Goal: Check status: Check status

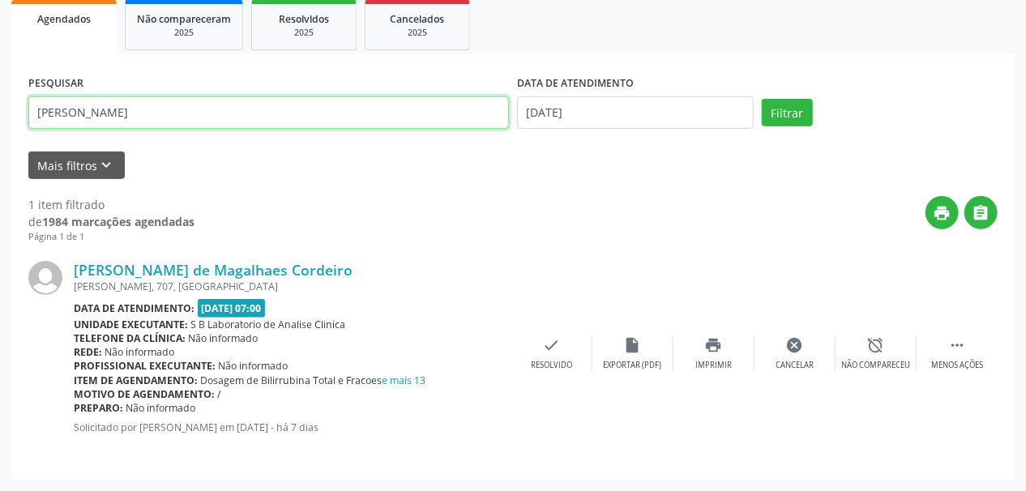
scroll to position [242, 0]
drag, startPoint x: 101, startPoint y: 126, endPoint x: 0, endPoint y: 166, distance: 109.1
click at [0, 166] on div "Acompanhamento Acompanhe a situação das marcações correntes e finalizadas Relat…" at bounding box center [513, 169] width 1026 height 644
type input "[PERSON_NAME] oli"
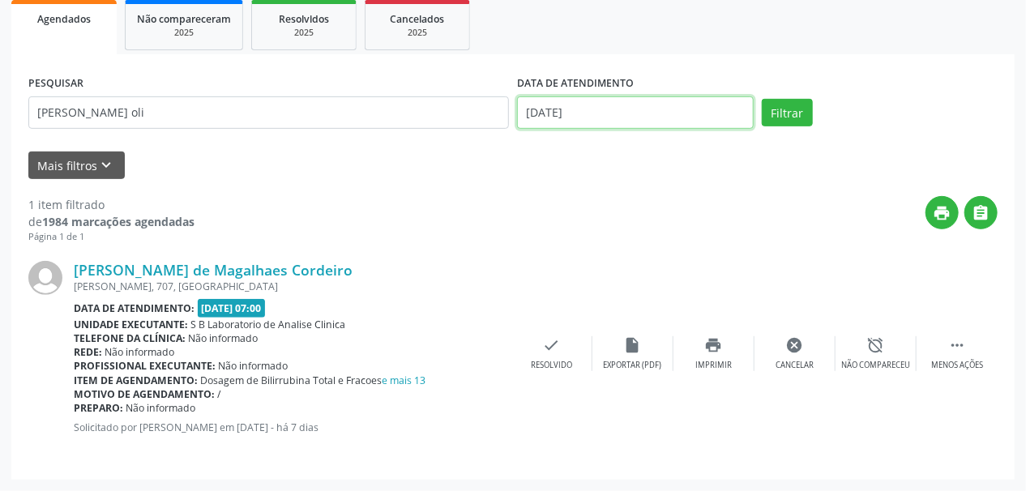
click at [563, 115] on body "Central de Marcação notifications [PERSON_NAME] Recepcionista da clínica  Conf…" at bounding box center [513, 3] width 1026 height 491
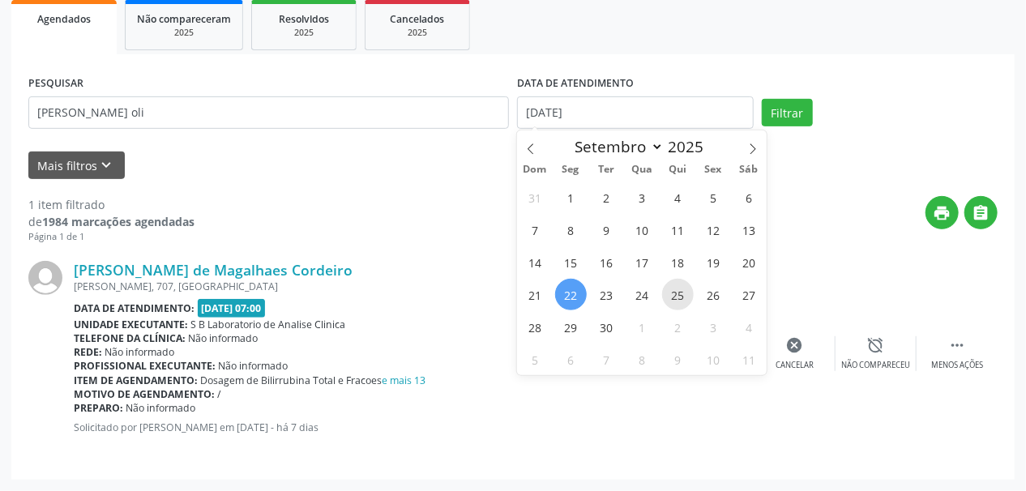
click at [669, 293] on span "25" at bounding box center [678, 295] width 32 height 32
type input "[DATE]"
click at [669, 293] on span "25" at bounding box center [678, 295] width 32 height 32
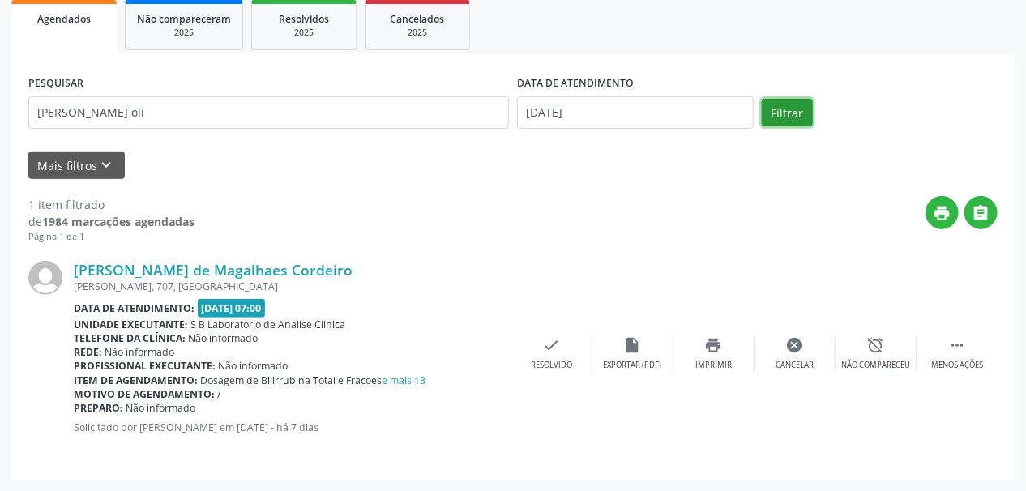
click at [785, 117] on button "Filtrar" at bounding box center [787, 113] width 51 height 28
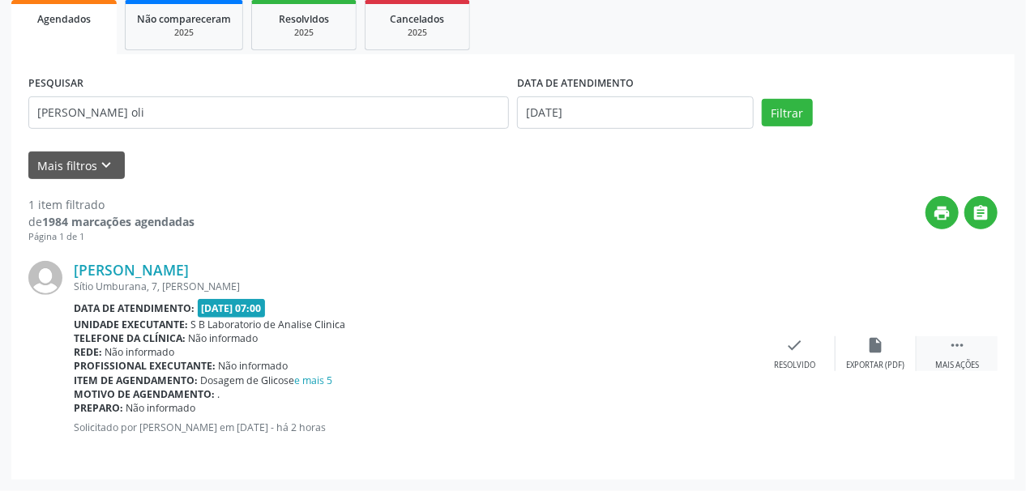
click at [969, 347] on div " Mais ações" at bounding box center [957, 353] width 81 height 35
click at [721, 339] on icon "print" at bounding box center [714, 345] width 18 height 18
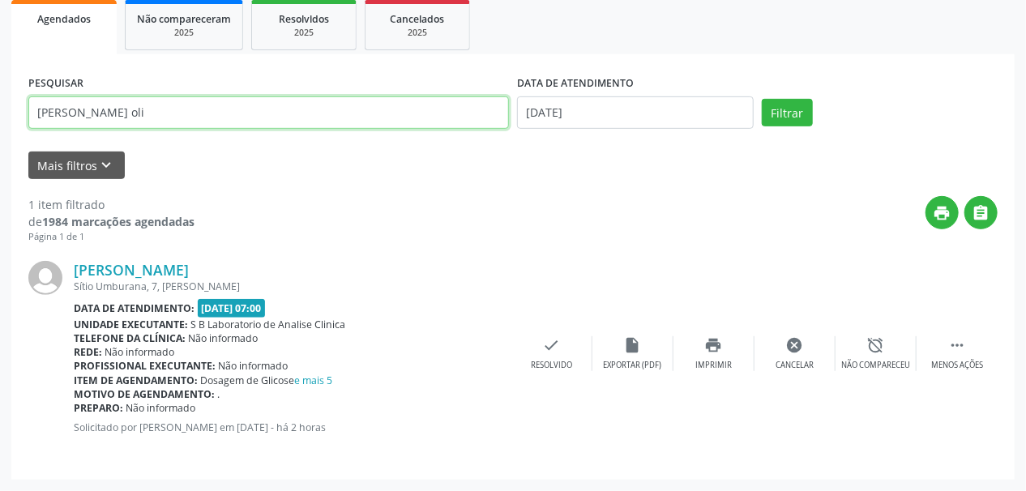
drag, startPoint x: 166, startPoint y: 109, endPoint x: 65, endPoint y: 133, distance: 104.2
click at [0, 130] on div "Acompanhamento Acompanhe a situação das marcações correntes e finalizadas Relat…" at bounding box center [513, 169] width 1026 height 644
paste input "[PERSON_NAME]"
type input "[PERSON_NAME]"
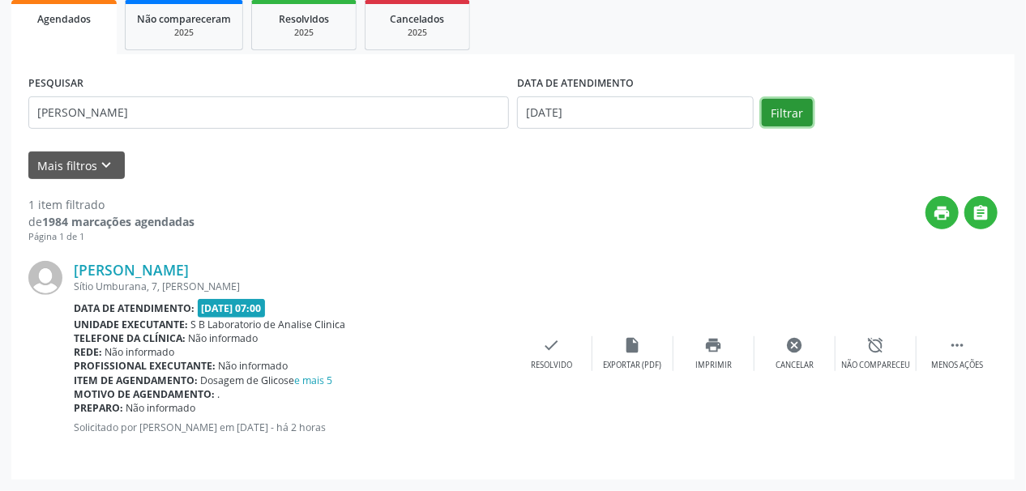
click at [791, 113] on button "Filtrar" at bounding box center [787, 113] width 51 height 28
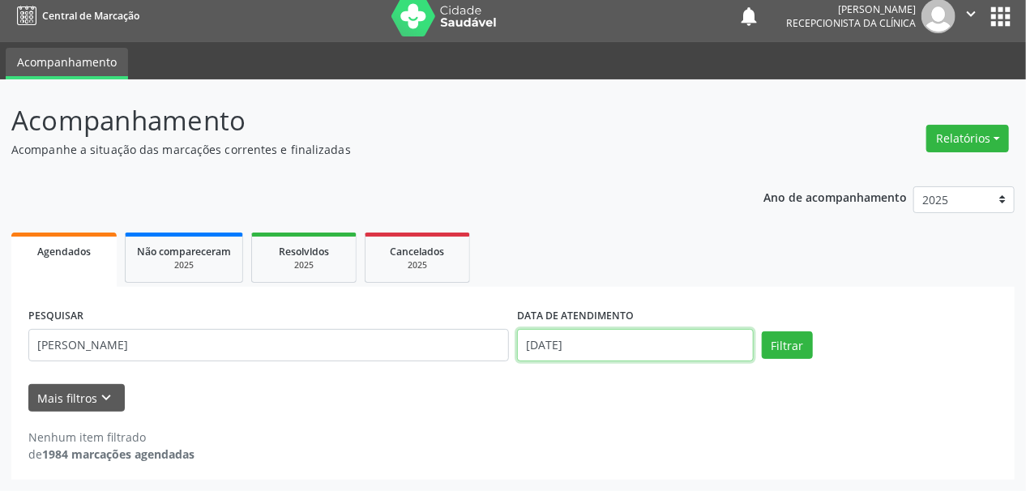
scroll to position [110, 0]
click at [556, 343] on body "Central de Marcação notifications [PERSON_NAME] Recepcionista da clínica  Conf…" at bounding box center [513, 235] width 1026 height 491
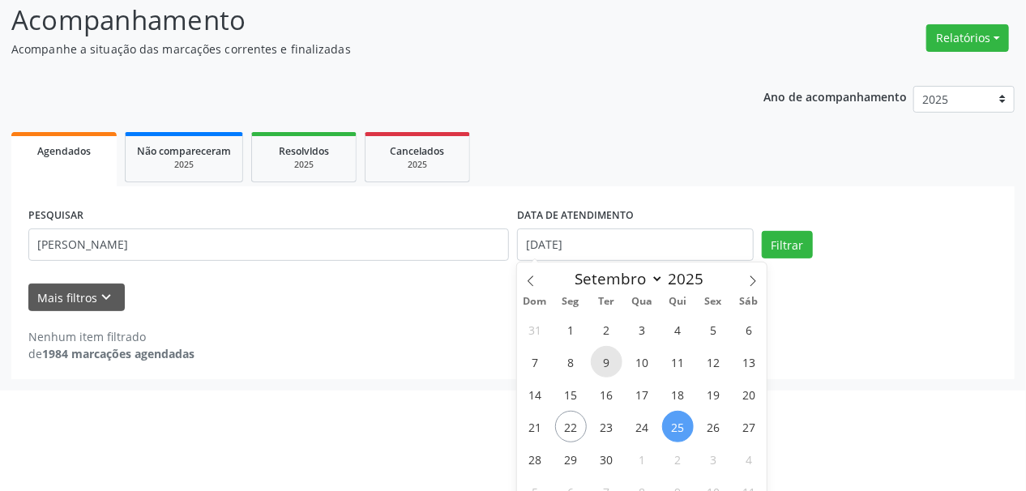
click at [609, 357] on span "9" at bounding box center [607, 362] width 32 height 32
type input "[DATE]"
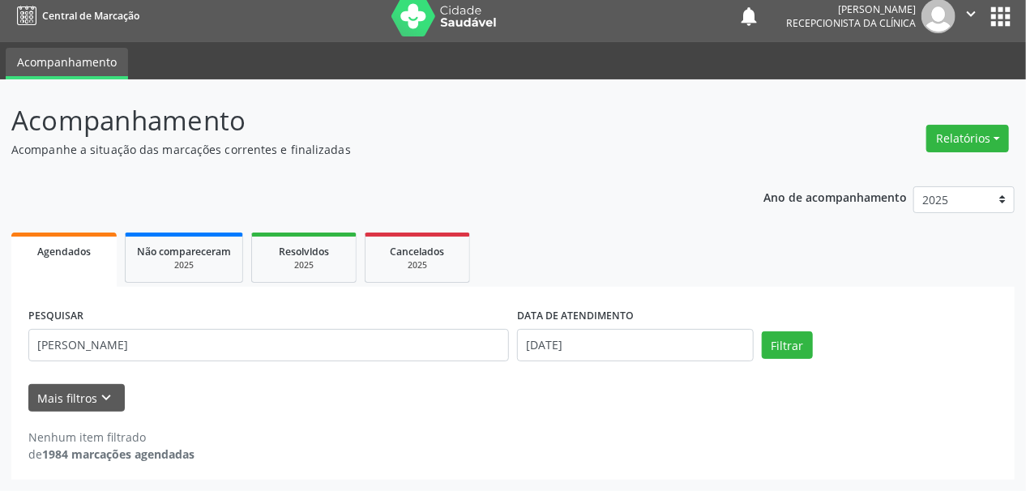
scroll to position [10, 0]
click at [805, 344] on button "Filtrar" at bounding box center [787, 345] width 51 height 28
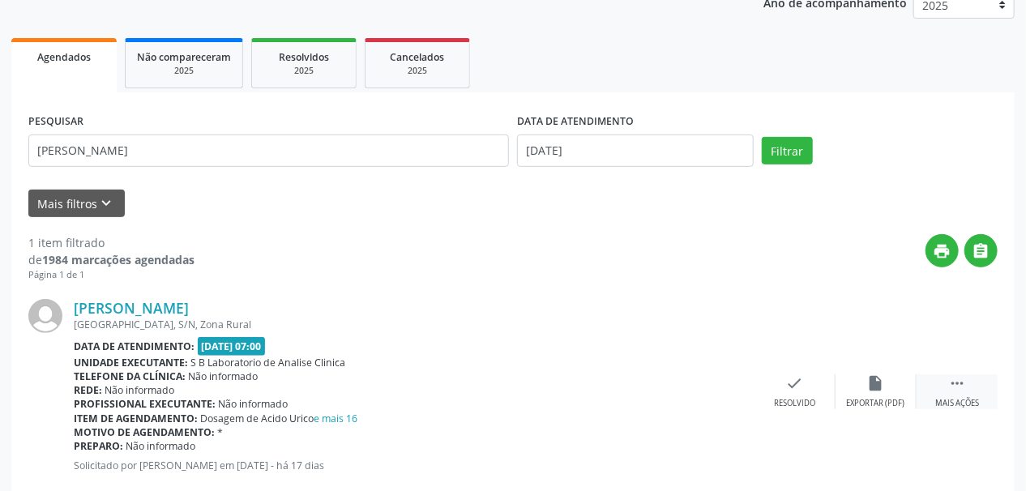
click at [968, 395] on div " Mais ações" at bounding box center [957, 391] width 81 height 35
click at [730, 384] on div "print Imprimir" at bounding box center [713, 391] width 81 height 35
